Goal: Task Accomplishment & Management: Use online tool/utility

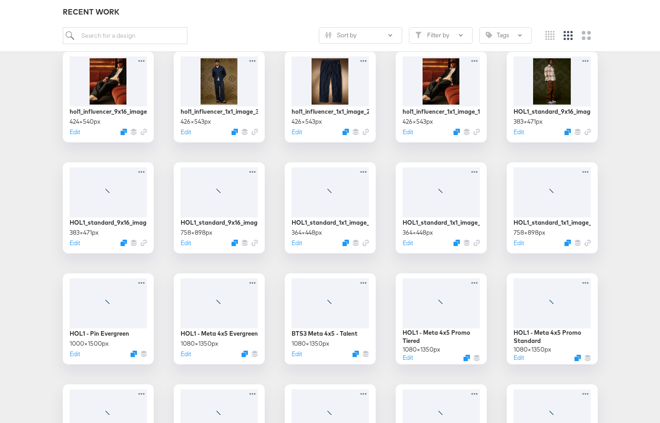
scroll to position [276, 0]
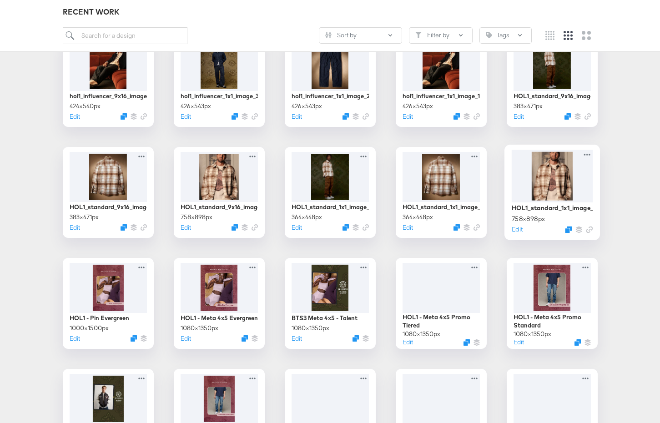
click at [569, 187] on div at bounding box center [551, 176] width 81 height 52
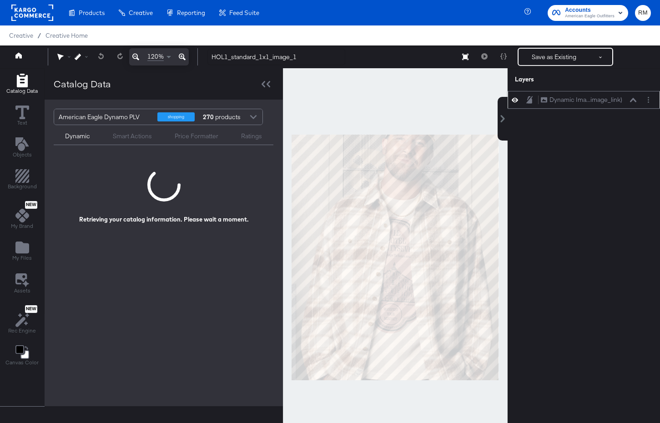
click at [630, 102] on button at bounding box center [632, 99] width 7 height 5
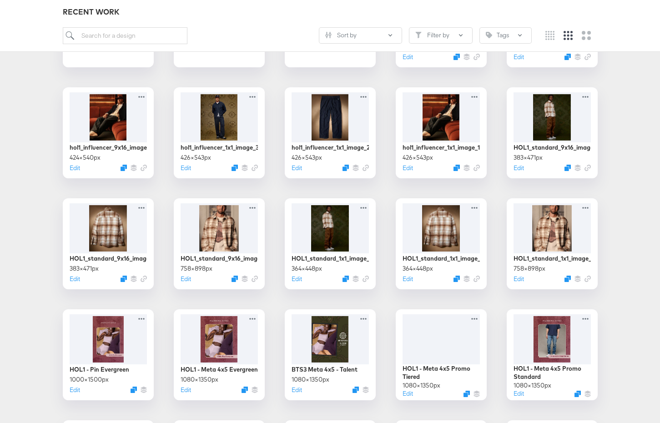
scroll to position [224, 0]
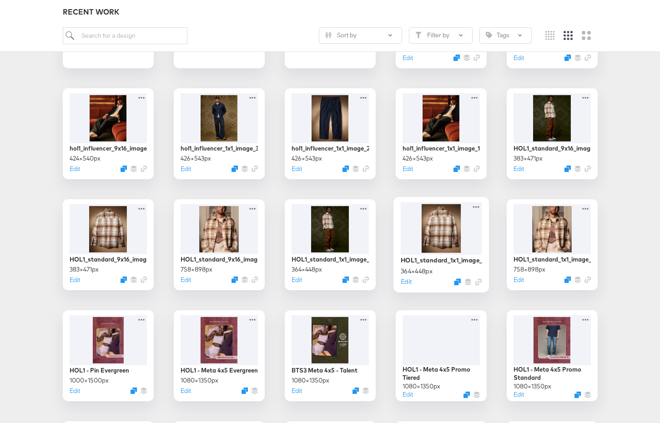
click at [429, 235] on div at bounding box center [440, 228] width 81 height 52
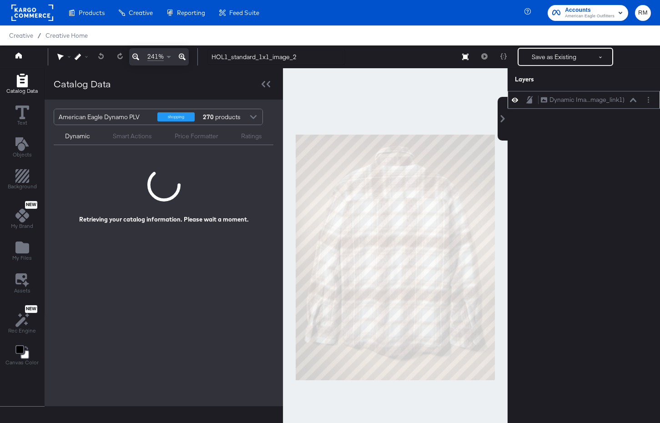
click at [628, 100] on div "Dynamic Ima...mage_link1) Dynamic Image (additional_image_link1)" at bounding box center [588, 100] width 96 height 10
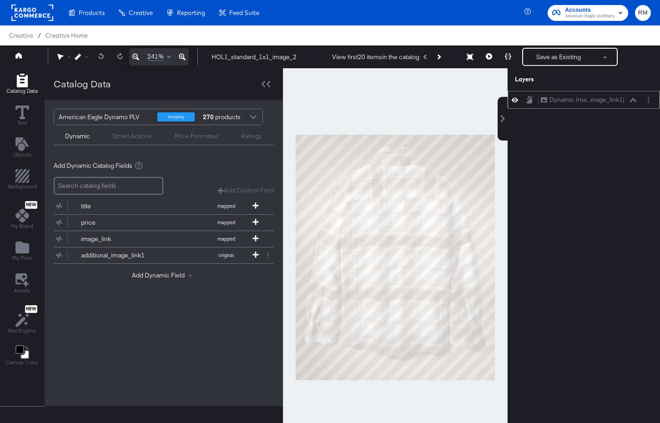
click at [631, 101] on icon at bounding box center [633, 100] width 6 height 5
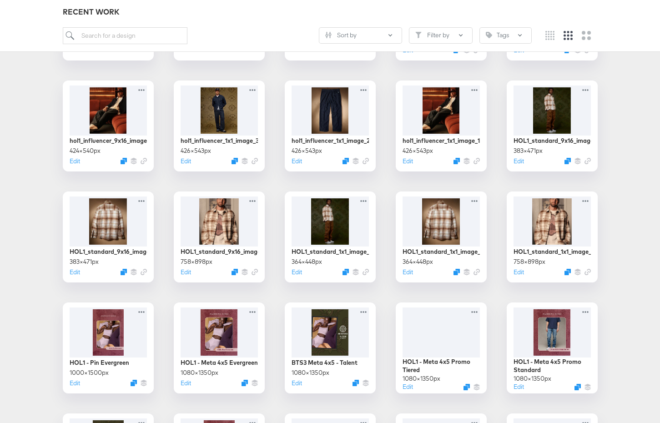
scroll to position [220, 0]
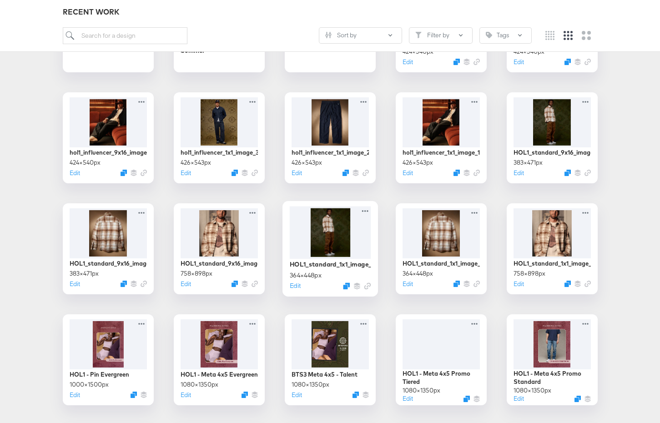
click at [335, 249] on div at bounding box center [329, 232] width 81 height 52
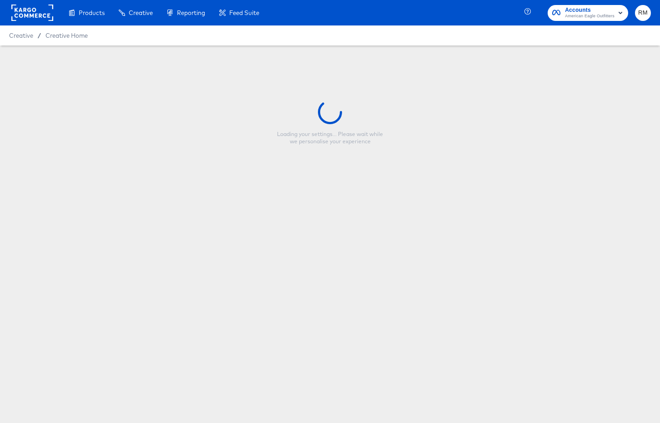
type input "HOL1_standard_1x1_image_3"
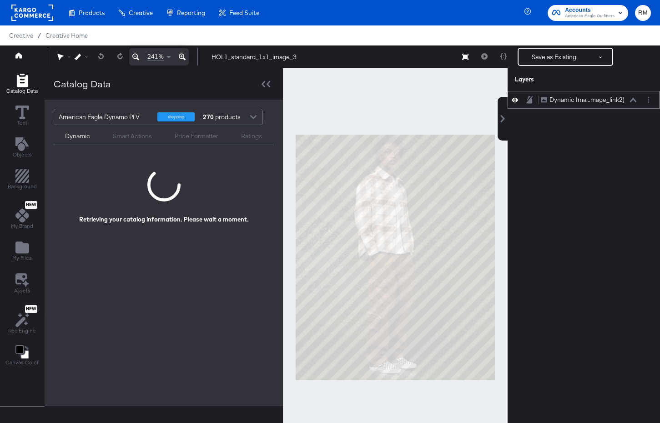
click at [563, 102] on div "Dynamic Ima...mage_link2)" at bounding box center [586, 99] width 75 height 9
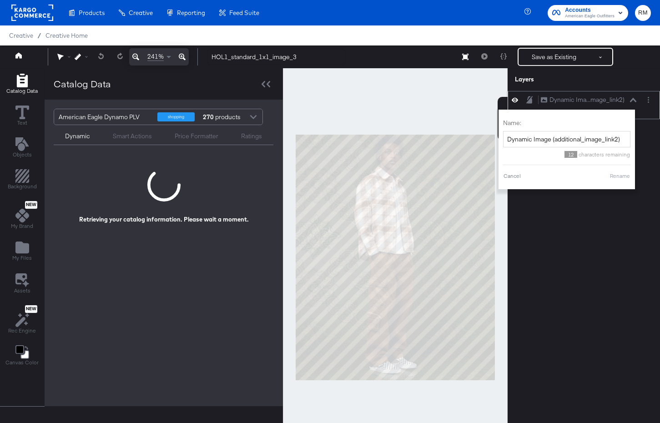
click at [651, 95] on div "Dynamic Ima...mage_link2) Dynamic Image (additional_image_link2) Name: Dynamic …" at bounding box center [583, 105] width 152 height 28
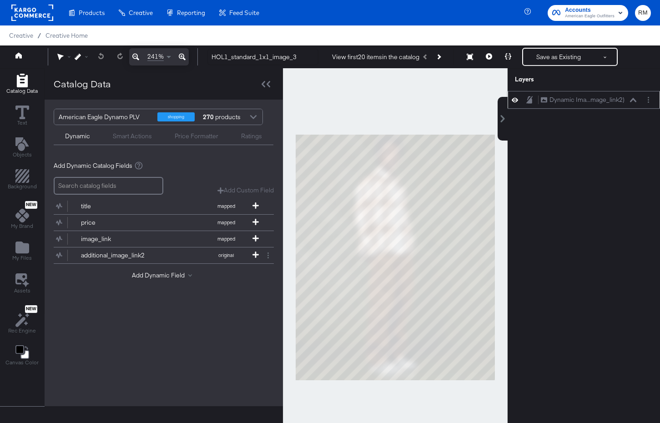
click at [636, 97] on div "Dynamic Ima...mage_link2) Dynamic Image (additional_image_link2)" at bounding box center [588, 100] width 96 height 10
click at [633, 98] on icon at bounding box center [633, 100] width 6 height 5
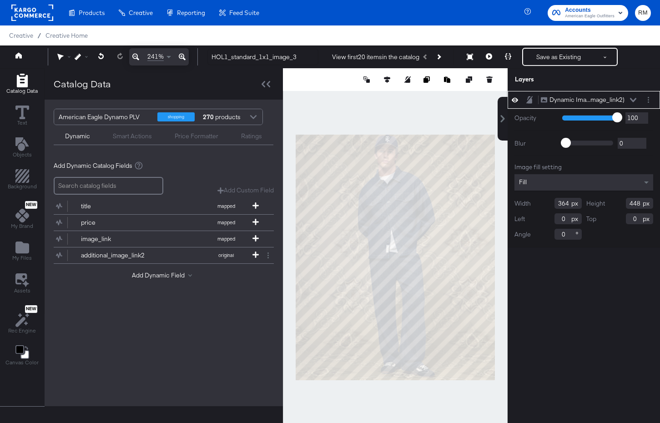
click at [633, 98] on icon at bounding box center [633, 100] width 6 height 5
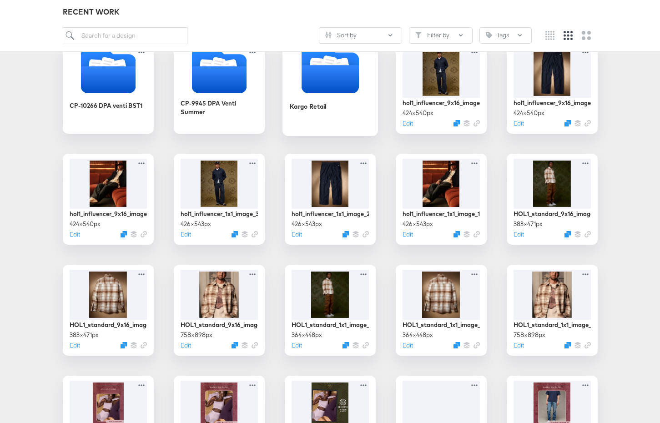
scroll to position [159, 0]
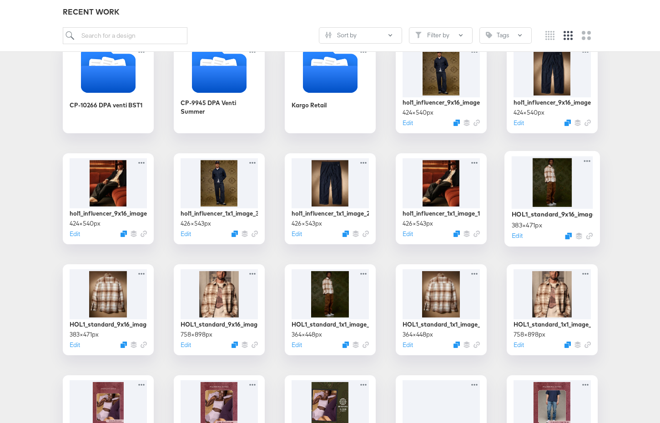
click at [526, 200] on div at bounding box center [551, 182] width 81 height 52
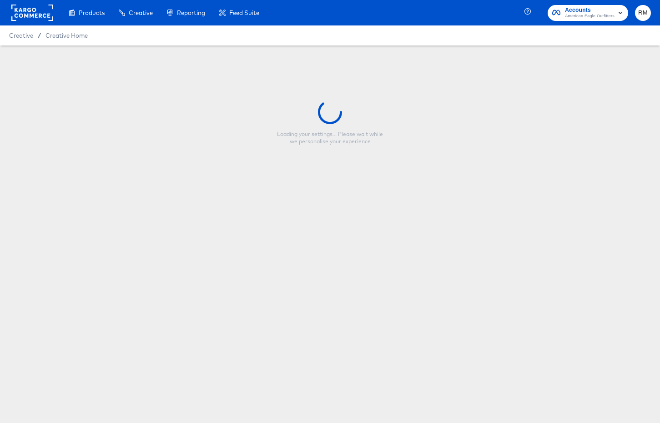
type input "HOL1_standard_9x16_image_3"
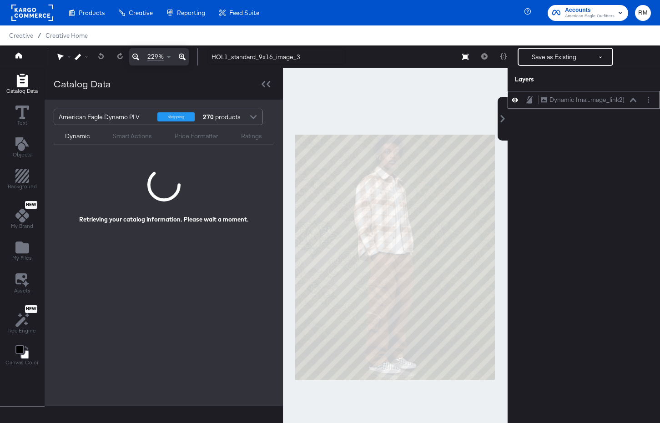
click at [630, 102] on icon at bounding box center [633, 100] width 6 height 5
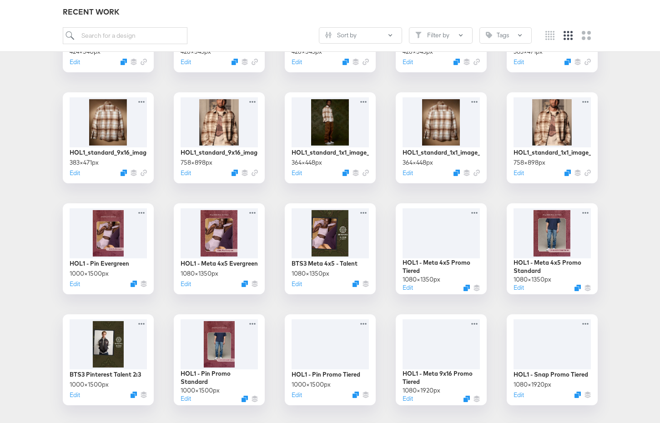
scroll to position [267, 0]
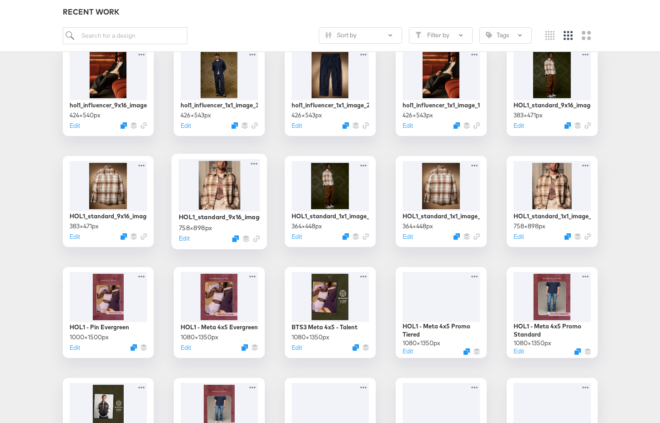
click at [210, 206] on div at bounding box center [218, 185] width 81 height 52
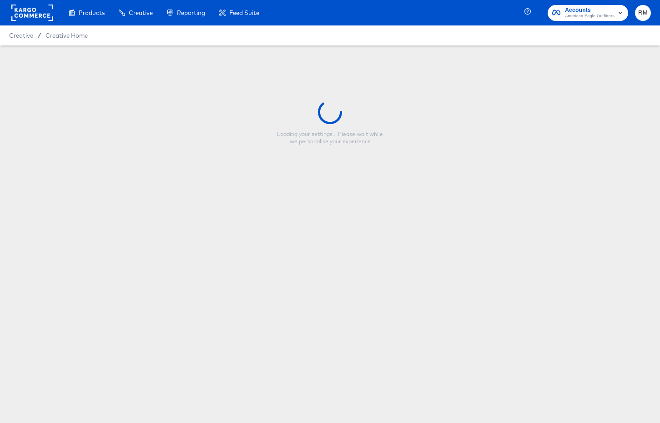
type input "HOL1_standard_9x16_image_1"
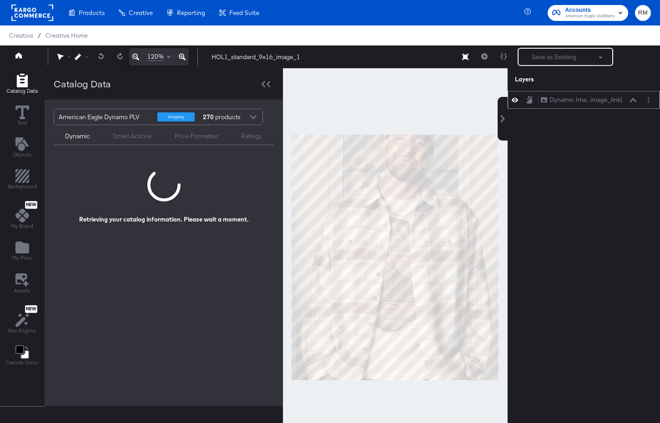
click at [629, 99] on div "Dynamic Ima...image_link) Dynamic Image (image_link)" at bounding box center [588, 100] width 96 height 10
click at [632, 99] on icon at bounding box center [633, 100] width 6 height 4
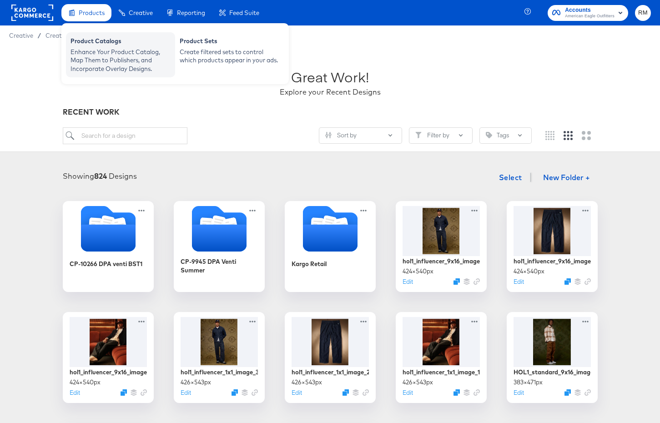
click at [102, 55] on div "Enhance Your Product Catalog, Map Them to Publishers, and Incorporate Overlay D…" at bounding box center [120, 60] width 100 height 25
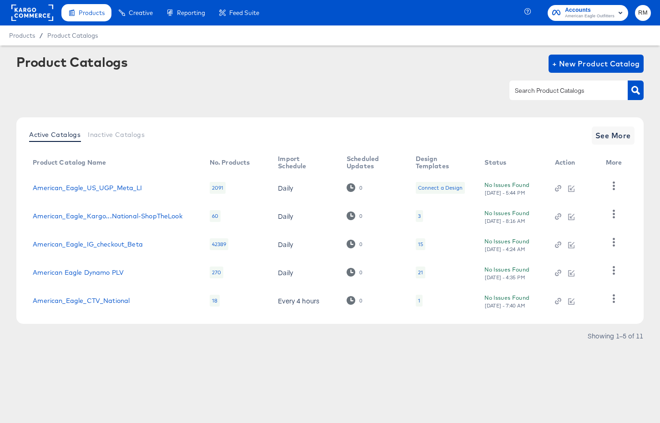
click at [115, 267] on td "American Eagle Dynamo PLV" at bounding box center [113, 272] width 176 height 28
click at [114, 275] on link "American Eagle Dynamo PLV" at bounding box center [78, 272] width 91 height 7
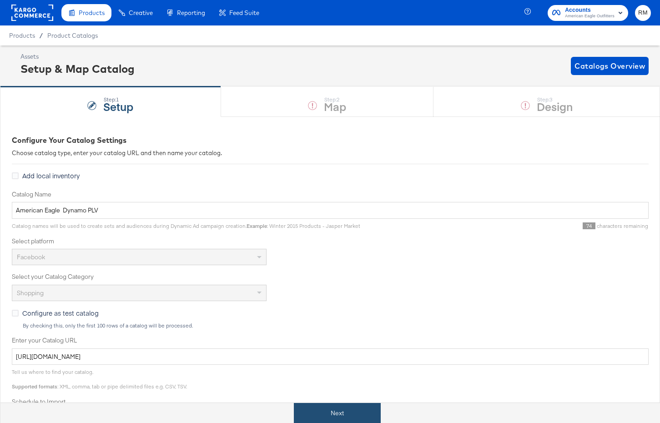
click at [341, 410] on button "Next" at bounding box center [337, 413] width 87 height 20
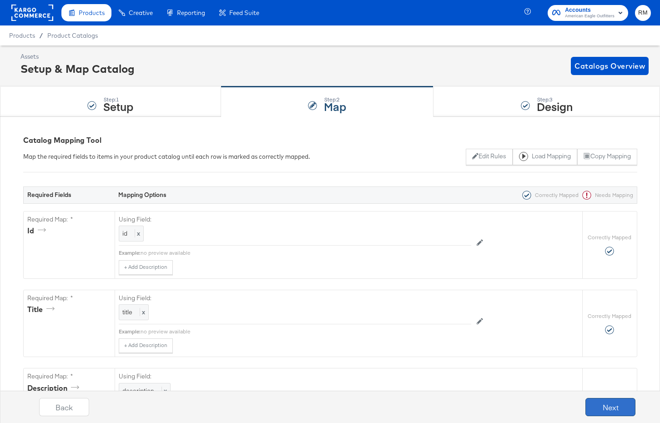
click at [608, 409] on button "Next" at bounding box center [610, 407] width 50 height 18
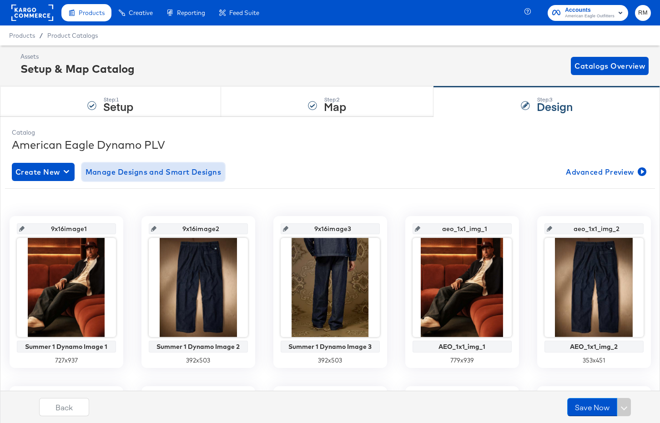
click at [189, 172] on span "Manage Designs and Smart Designs" at bounding box center [153, 171] width 136 height 13
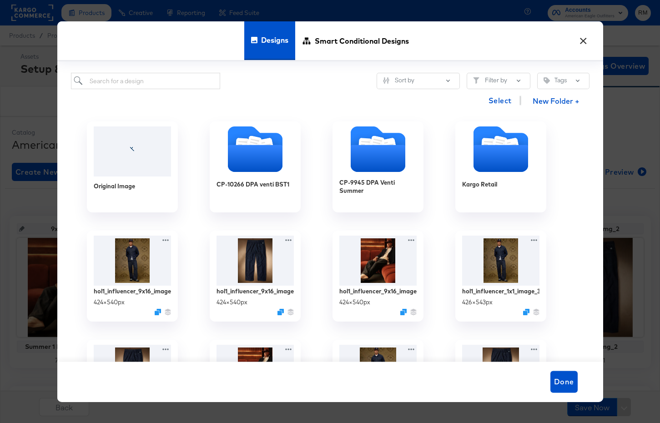
click at [41, 213] on div "× Designs Smart Conditional Designs Sort by Filter by Tags Select New Folder + …" at bounding box center [330, 211] width 660 height 423
click at [585, 45] on button "×" at bounding box center [583, 38] width 16 height 16
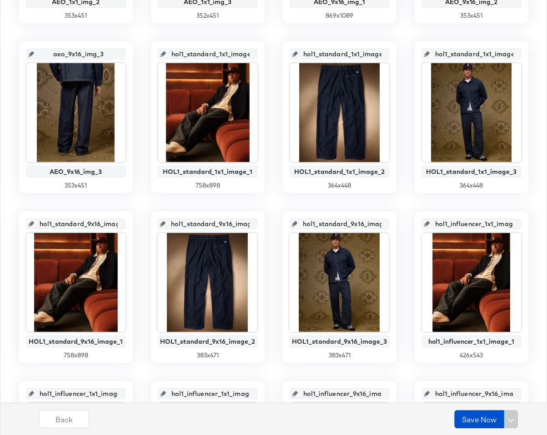
scroll to position [523, 0]
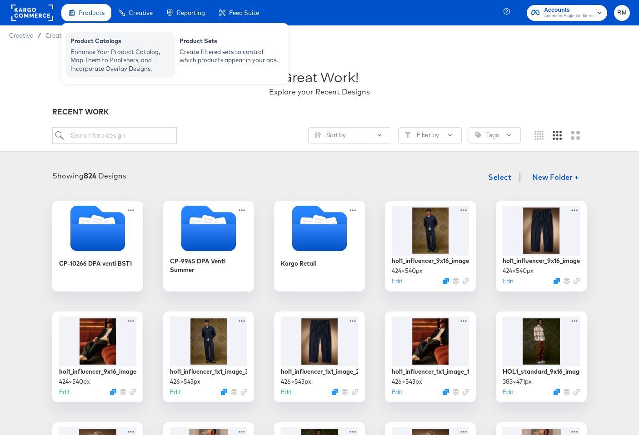
click at [90, 56] on div "Enhance Your Product Catalog, Map Them to Publishers, and Incorporate Overlay D…" at bounding box center [120, 60] width 100 height 25
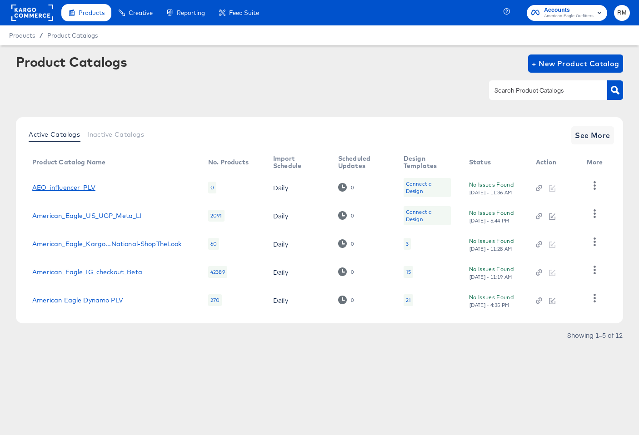
click at [79, 187] on link "AEO_influencer_PLV" at bounding box center [63, 187] width 63 height 7
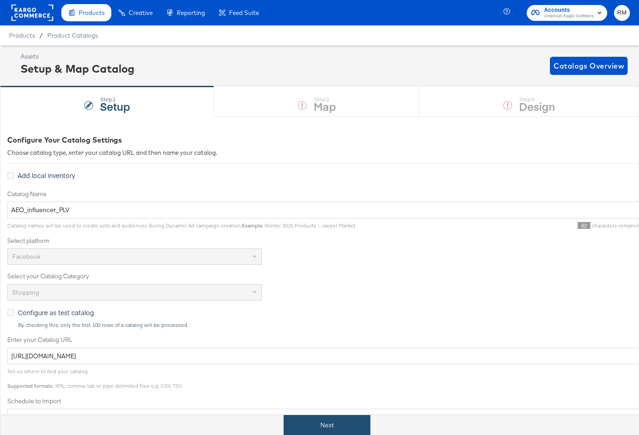
click at [300, 425] on button "Next" at bounding box center [327, 425] width 87 height 20
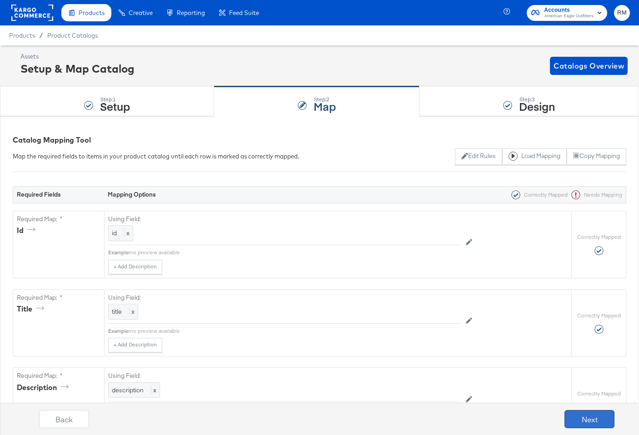
click at [593, 416] on button "Next" at bounding box center [590, 419] width 50 height 18
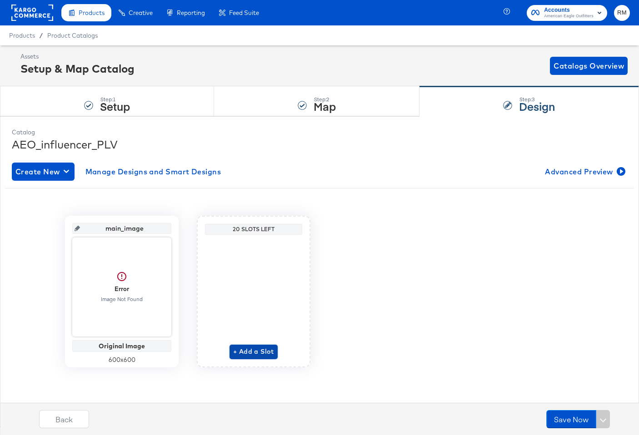
click at [242, 354] on span "+ Add a Slot" at bounding box center [253, 351] width 41 height 11
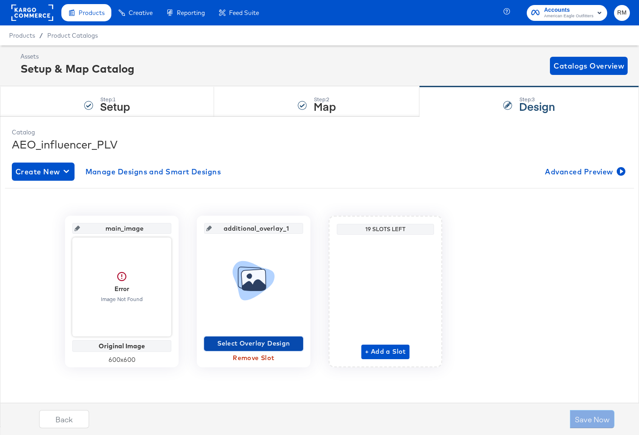
click at [253, 341] on span "Select Overlay Design" at bounding box center [254, 343] width 92 height 11
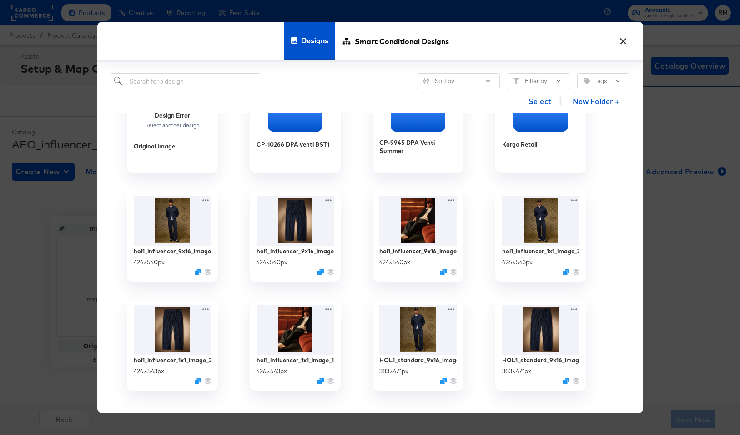
scroll to position [20, 0]
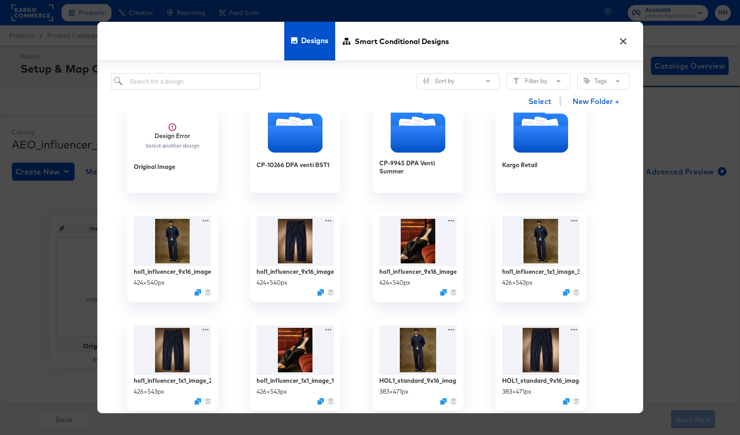
click at [620, 39] on button "×" at bounding box center [623, 39] width 16 height 16
